Goal: Task Accomplishment & Management: Manage account settings

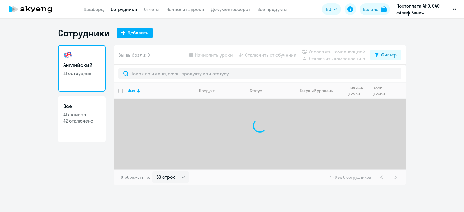
select select "30"
type input "[PERSON_NAME]"
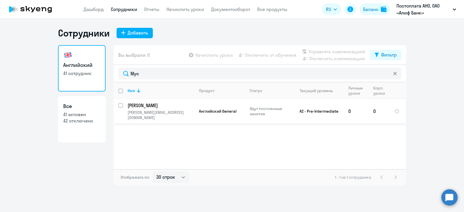
type input "Мус"
click at [158, 109] on td "Муссоев Азиз [EMAIL_ADDRESS][DOMAIN_NAME]" at bounding box center [158, 111] width 71 height 24
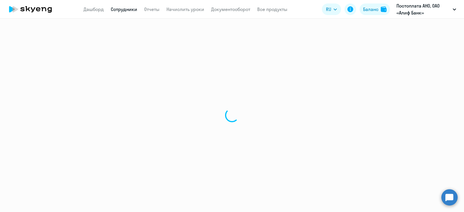
select select "english"
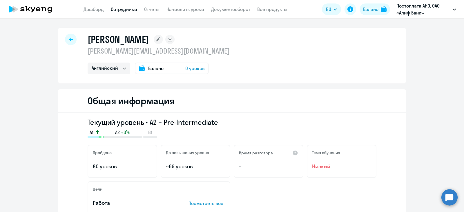
click at [157, 69] on span "Баланс" at bounding box center [155, 68] width 15 height 7
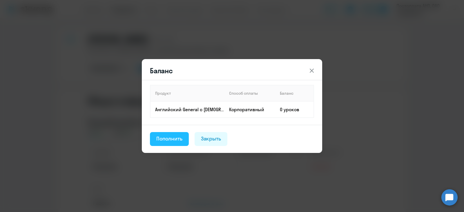
click at [170, 139] on div "Пополнить" at bounding box center [169, 139] width 26 height 8
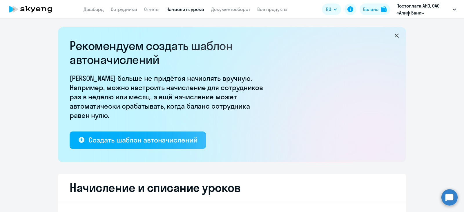
select select "10"
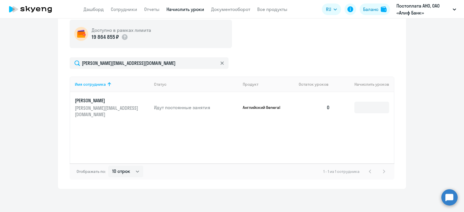
scroll to position [214, 0]
click at [370, 102] on input at bounding box center [371, 108] width 35 height 12
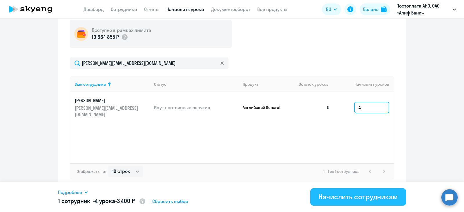
type input "4"
click at [342, 193] on div "Начислить сотрудникам" at bounding box center [357, 196] width 79 height 9
